Goal: Task Accomplishment & Management: Complete application form

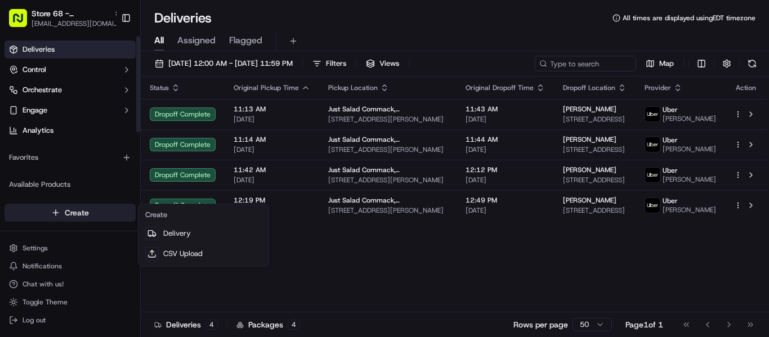
click at [70, 211] on html "Store 68 - Commack, [GEOGRAPHIC_DATA] (Just Salad) [EMAIL_ADDRESS][DOMAIN_NAME]…" at bounding box center [384, 168] width 769 height 337
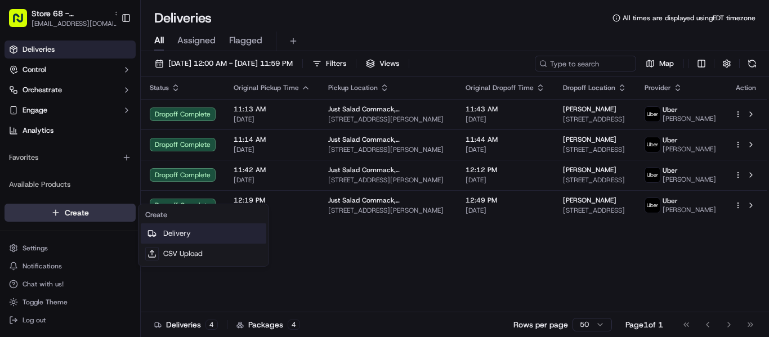
click at [163, 229] on link "Delivery" at bounding box center [204, 234] width 126 height 20
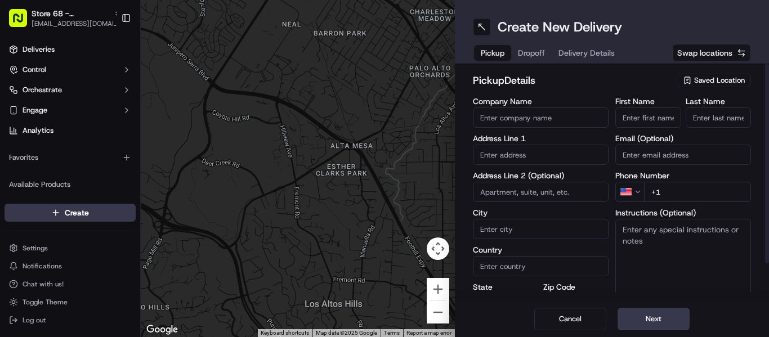
click at [507, 119] on input "Company Name" at bounding box center [541, 118] width 136 height 20
type input "Just Salad"
click at [524, 114] on input "Just Salad" at bounding box center [541, 118] width 136 height 20
click at [512, 155] on input "text" at bounding box center [541, 155] width 136 height 20
paste input "[STREET_ADDRESS]"
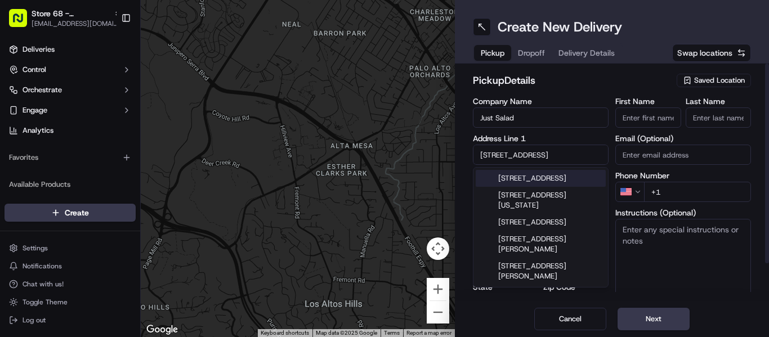
click at [574, 163] on input "[STREET_ADDRESS]" at bounding box center [541, 155] width 136 height 20
click at [570, 184] on div "[STREET_ADDRESS]" at bounding box center [541, 178] width 130 height 17
type input "[STREET_ADDRESS][PERSON_NAME]"
type input "Commack"
type input "[GEOGRAPHIC_DATA]"
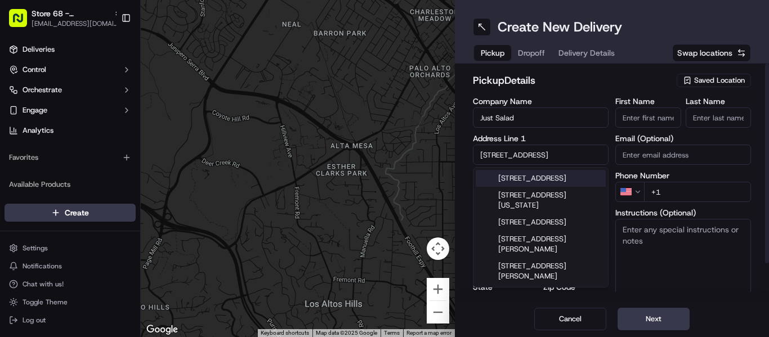
type input "NY"
type input "11725"
type input "[STREET_ADDRESS]"
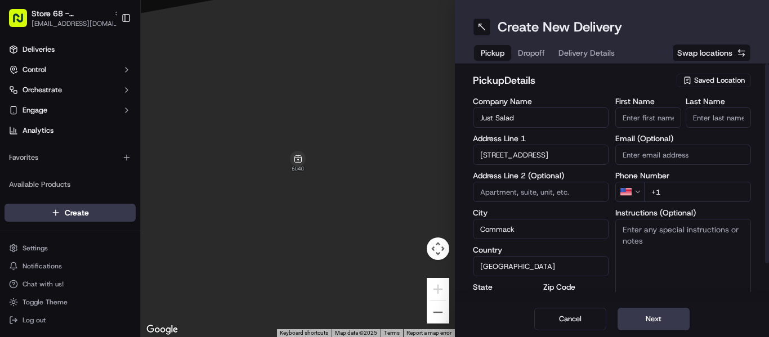
click at [673, 190] on input "+1" at bounding box center [697, 192] width 107 height 20
type input "[PHONE_NUMBER]"
click at [650, 313] on button "Next" at bounding box center [654, 319] width 72 height 23
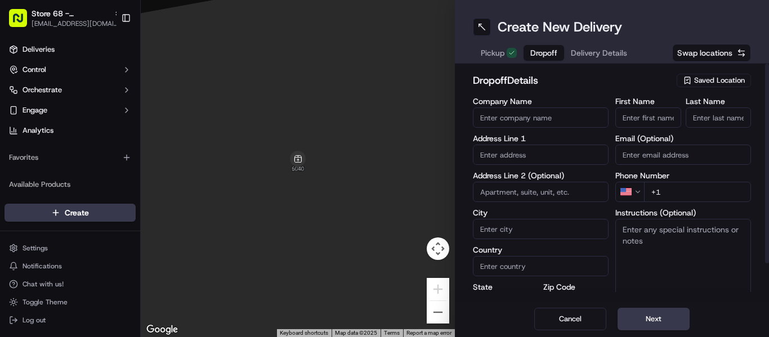
click at [635, 122] on input "First Name" at bounding box center [649, 118] width 66 height 20
type input "Donille"
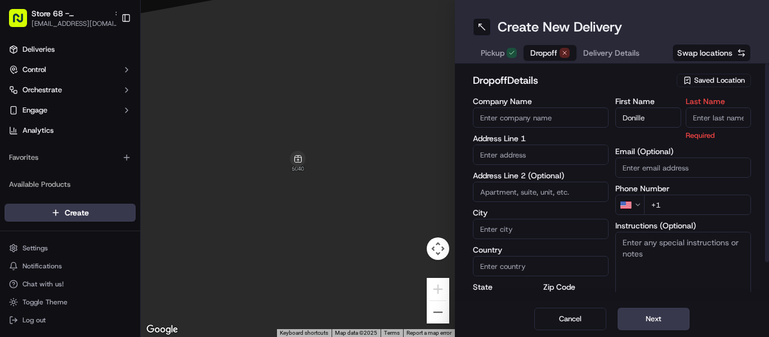
click at [713, 113] on input "Last Name" at bounding box center [719, 118] width 66 height 20
type input "M"
click at [715, 129] on div "First Name [PERSON_NAME] Last Name M Required Email (Optional) Phone Number US …" at bounding box center [684, 216] width 136 height 238
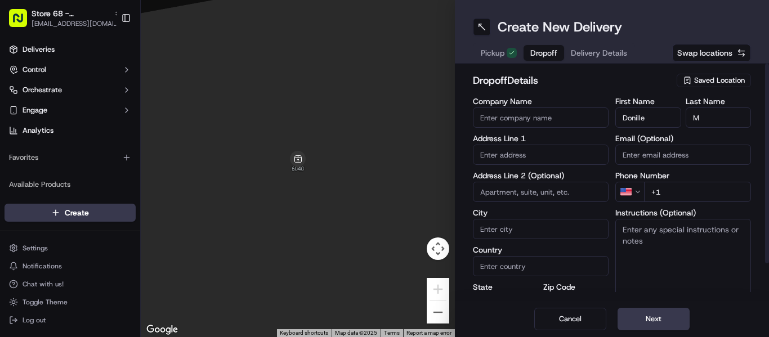
paste input "[PHONE_NUMBER]"
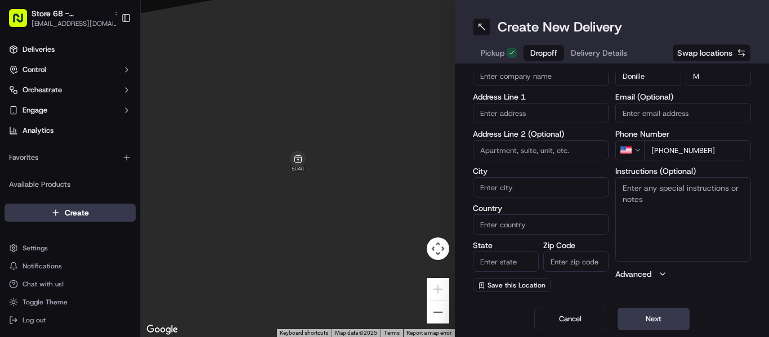
type input "[PHONE_NUMBER]"
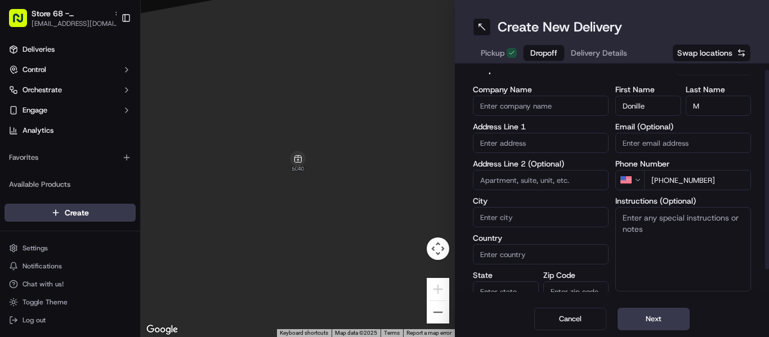
scroll to position [0, 0]
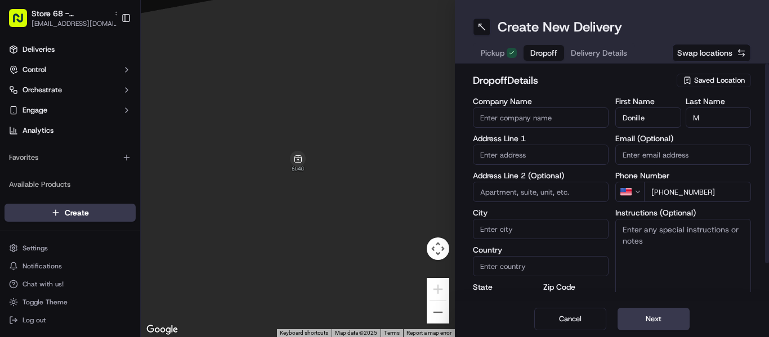
click at [679, 157] on input "Email (Optional)" at bounding box center [684, 155] width 136 height 20
click at [570, 155] on input "text" at bounding box center [541, 155] width 136 height 20
click at [659, 148] on input "Email (Optional)" at bounding box center [684, 155] width 136 height 20
click at [674, 155] on input "Email (Optional)" at bounding box center [684, 155] width 136 height 20
click at [530, 154] on input "text" at bounding box center [541, 155] width 136 height 20
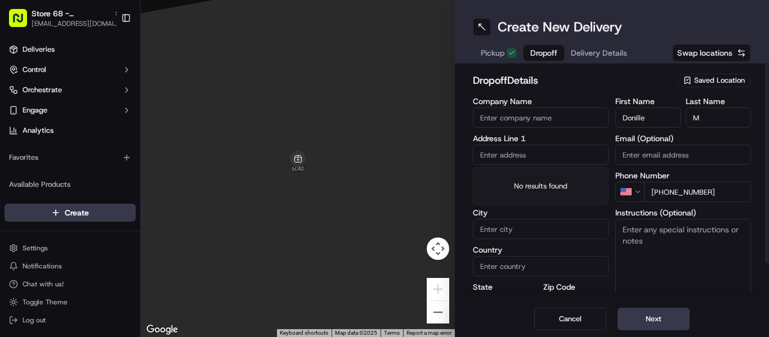
drag, startPoint x: 660, startPoint y: 152, endPoint x: 507, endPoint y: 173, distance: 154.6
click at [660, 152] on input "Email (Optional)" at bounding box center [684, 155] width 136 height 20
click at [519, 153] on input "text" at bounding box center [541, 155] width 136 height 20
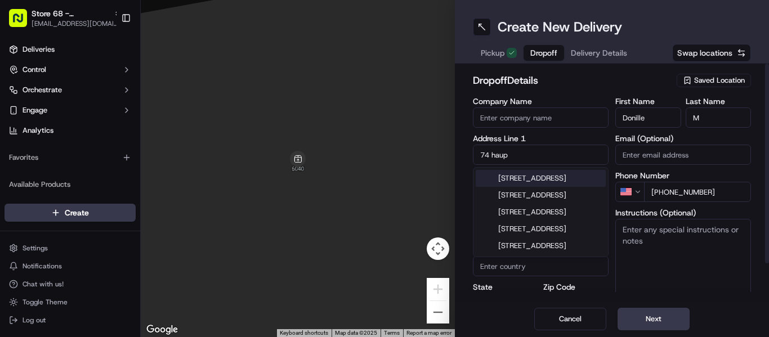
click at [566, 178] on div "[STREET_ADDRESS]" at bounding box center [541, 178] width 130 height 17
type input "[STREET_ADDRESS]"
type input "Commack"
type input "[GEOGRAPHIC_DATA]"
type input "NY"
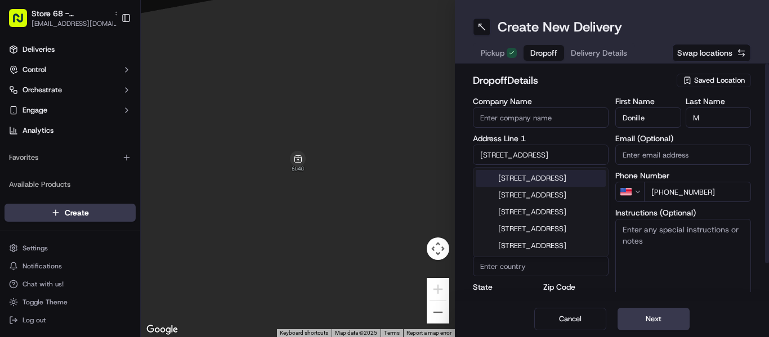
type input "11725"
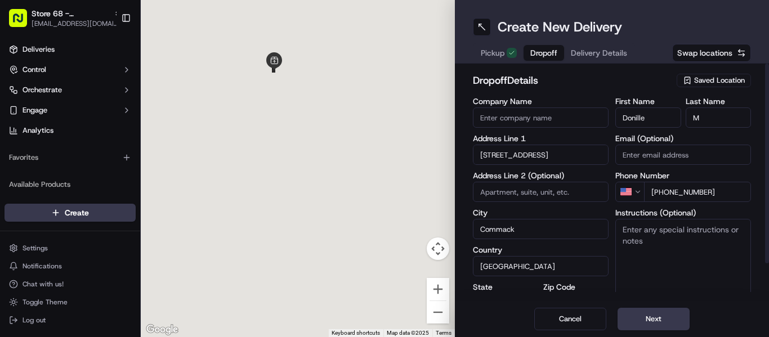
type input "[STREET_ADDRESS]"
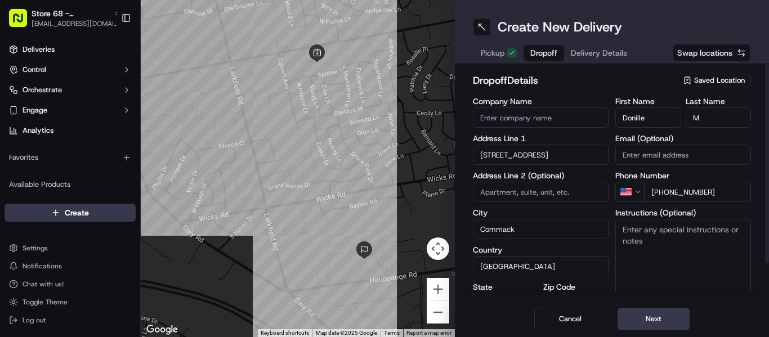
click at [570, 190] on input at bounding box center [541, 192] width 136 height 20
type input "Ground Level"
drag, startPoint x: 540, startPoint y: 193, endPoint x: 420, endPoint y: 195, distance: 120.0
click at [420, 195] on div "← Move left → Move right ↑ Move up ↓ Move down + Zoom in - Zoom out Home Jump l…" at bounding box center [455, 168] width 628 height 337
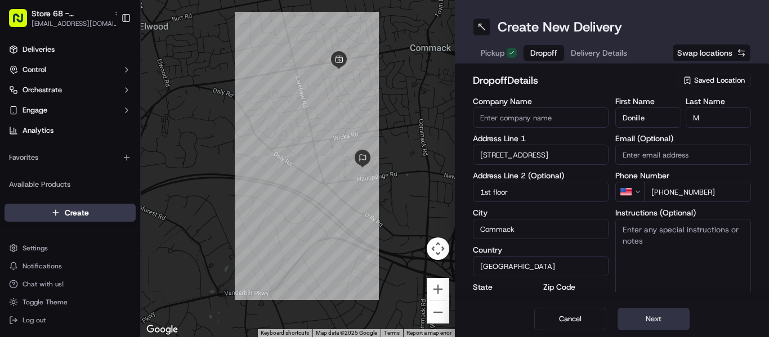
type input "1st floor"
click at [653, 319] on button "Next" at bounding box center [654, 319] width 72 height 23
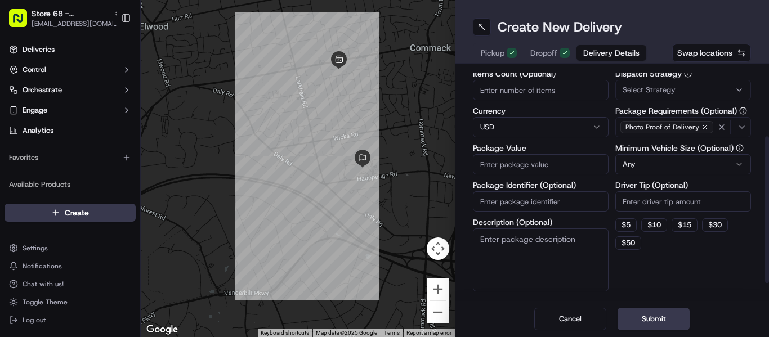
scroll to position [113, 0]
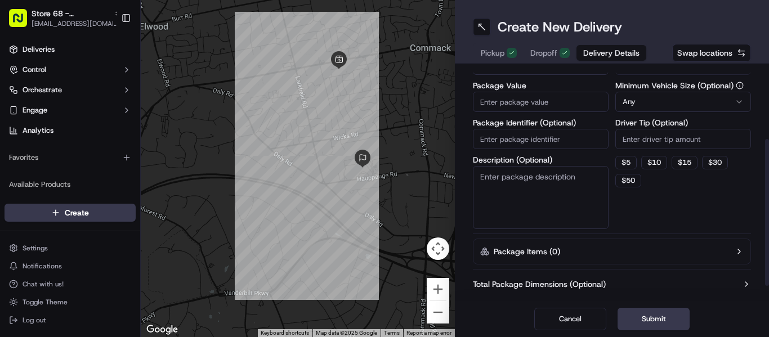
click at [652, 140] on input "Driver Tip (Optional)" at bounding box center [684, 139] width 136 height 20
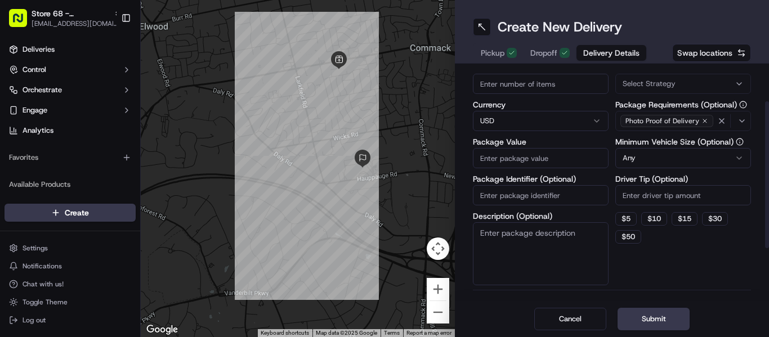
click at [639, 191] on input "Driver Tip (Optional)" at bounding box center [684, 195] width 136 height 20
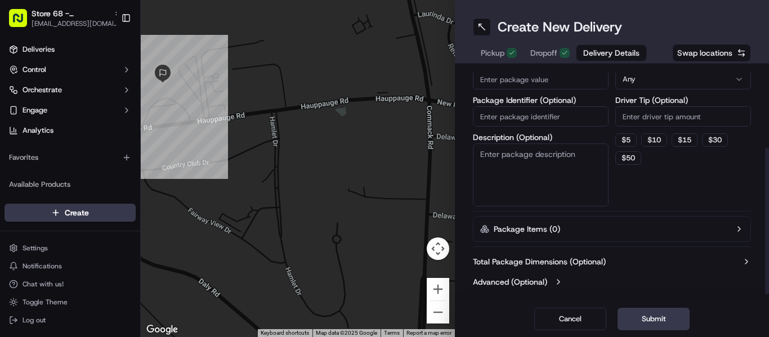
scroll to position [0, 0]
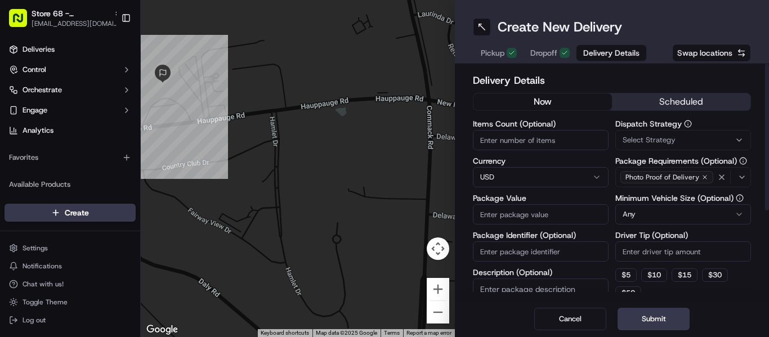
click at [514, 215] on input "Package Value" at bounding box center [541, 214] width 136 height 20
type input "13.80"
click at [540, 250] on input "Package Identifier (Optional)" at bounding box center [541, 252] width 136 height 20
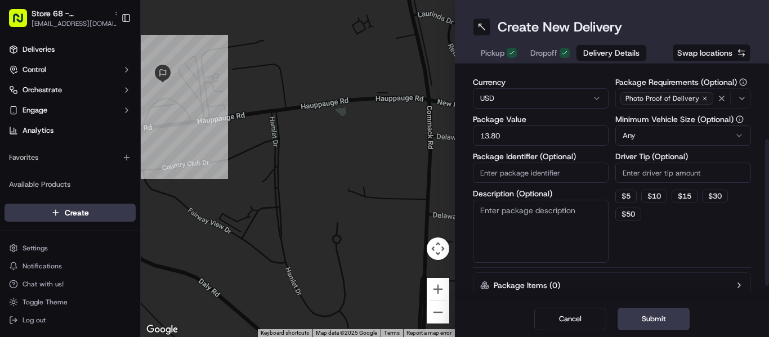
scroll to position [113, 0]
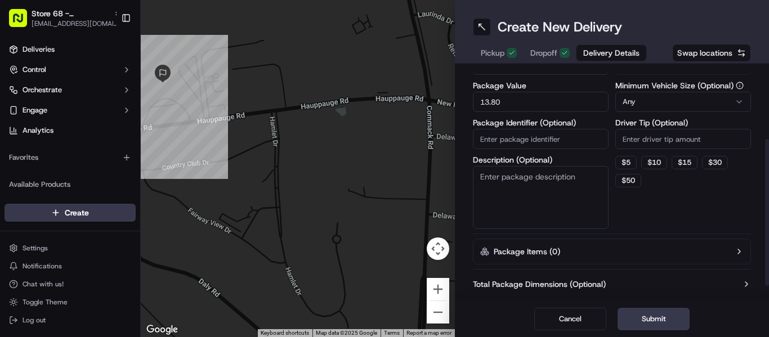
paste input "13297167"
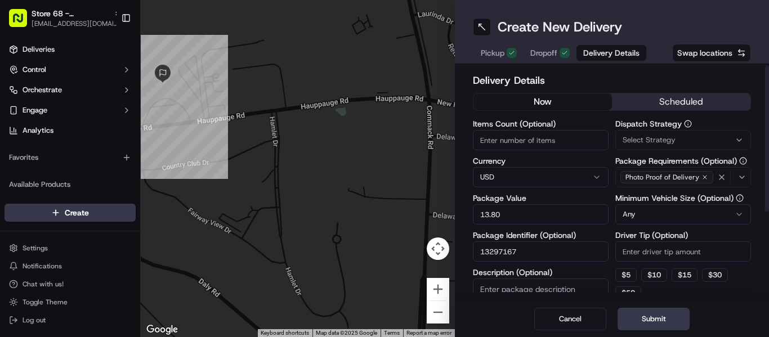
scroll to position [135, 0]
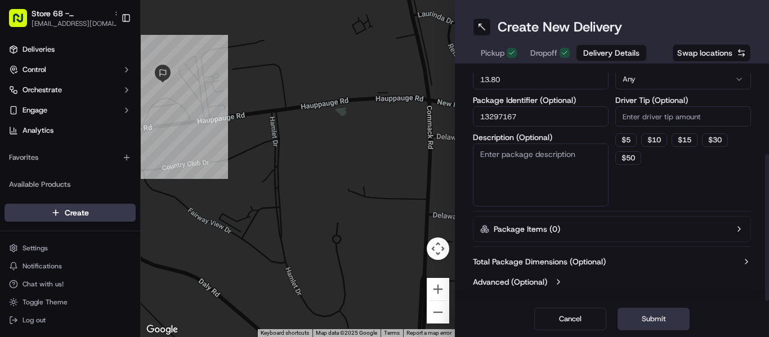
type input "13297167"
click at [654, 314] on button "Submit" at bounding box center [654, 319] width 72 height 23
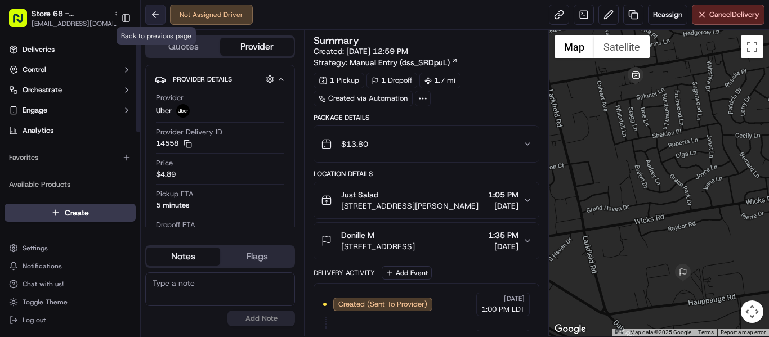
click at [148, 16] on button at bounding box center [155, 15] width 20 height 20
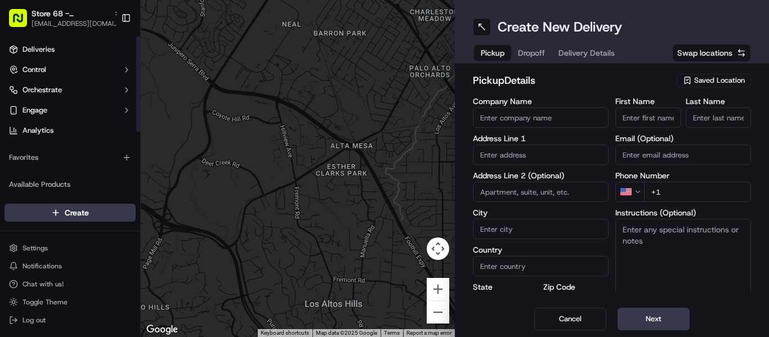
click at [67, 60] on ul "Deliveries Control Orchestrate Engage Analytics" at bounding box center [70, 90] width 131 height 99
click at [67, 53] on link "Deliveries" at bounding box center [70, 50] width 131 height 18
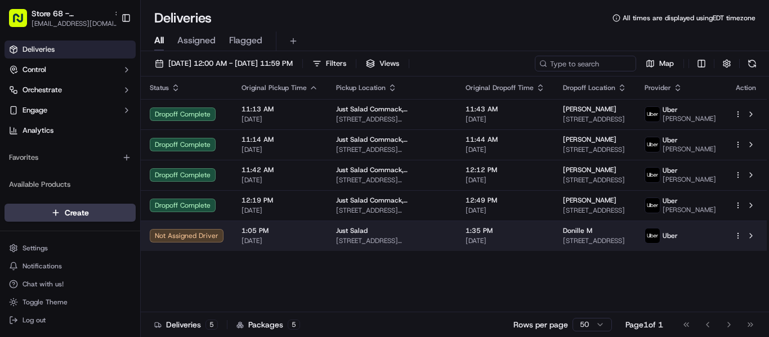
click at [597, 246] on span "[STREET_ADDRESS]" at bounding box center [595, 241] width 64 height 9
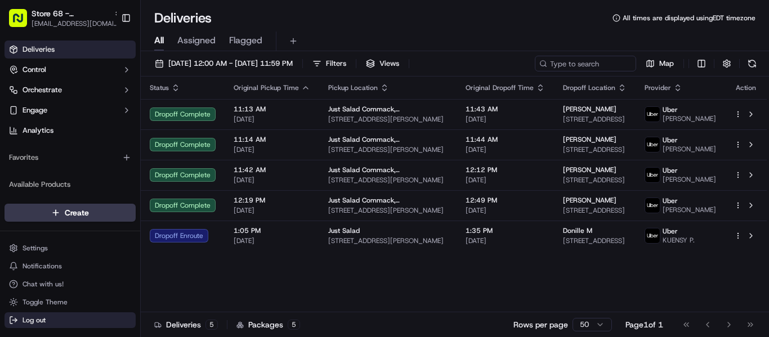
click at [32, 316] on span "Log out" at bounding box center [34, 320] width 23 height 9
